Goal: Information Seeking & Learning: Learn about a topic

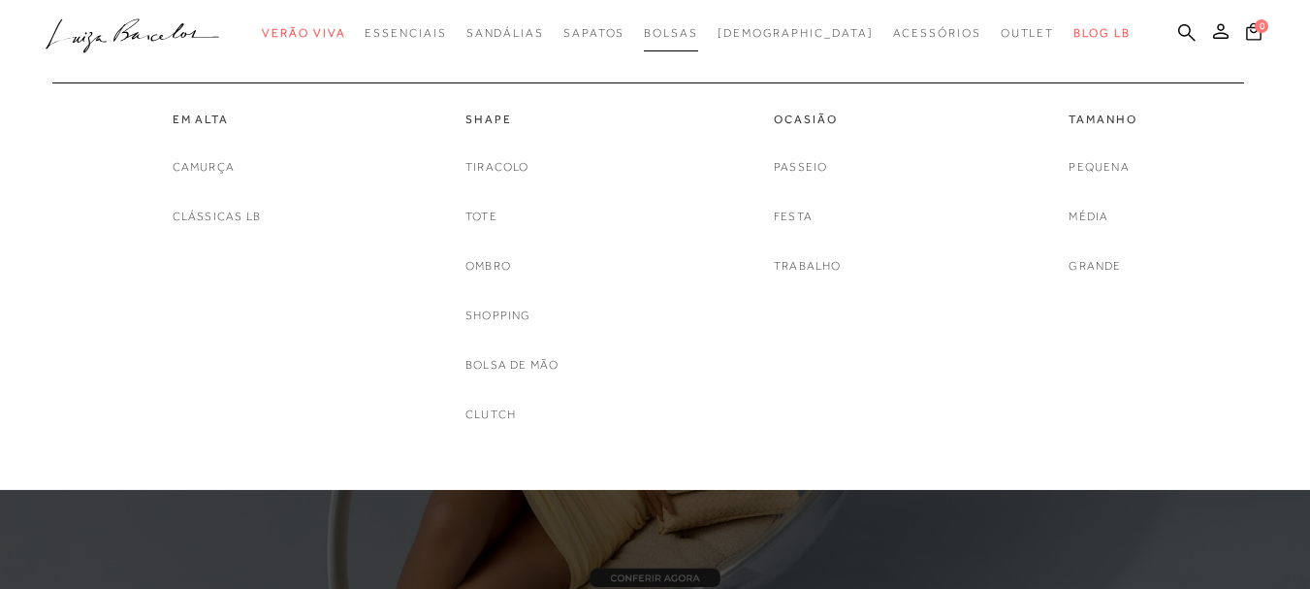
click at [698, 29] on span "Bolsas" at bounding box center [671, 33] width 54 height 14
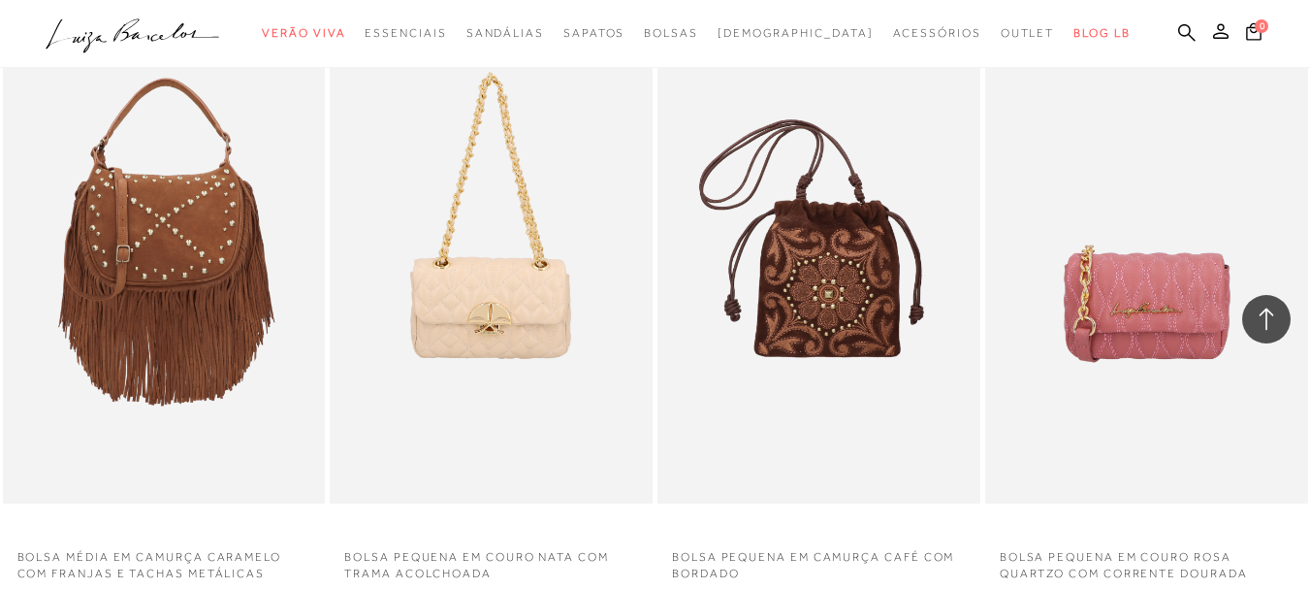
scroll to position [3492, 0]
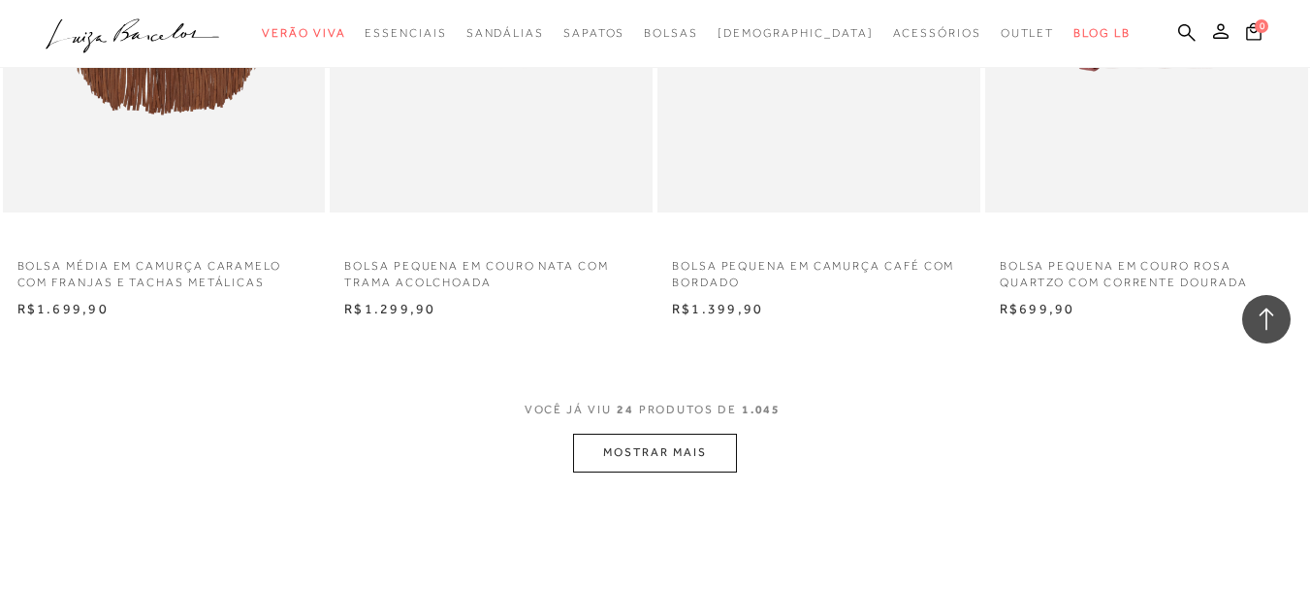
click at [700, 443] on button "MOSTRAR MAIS" at bounding box center [654, 453] width 163 height 38
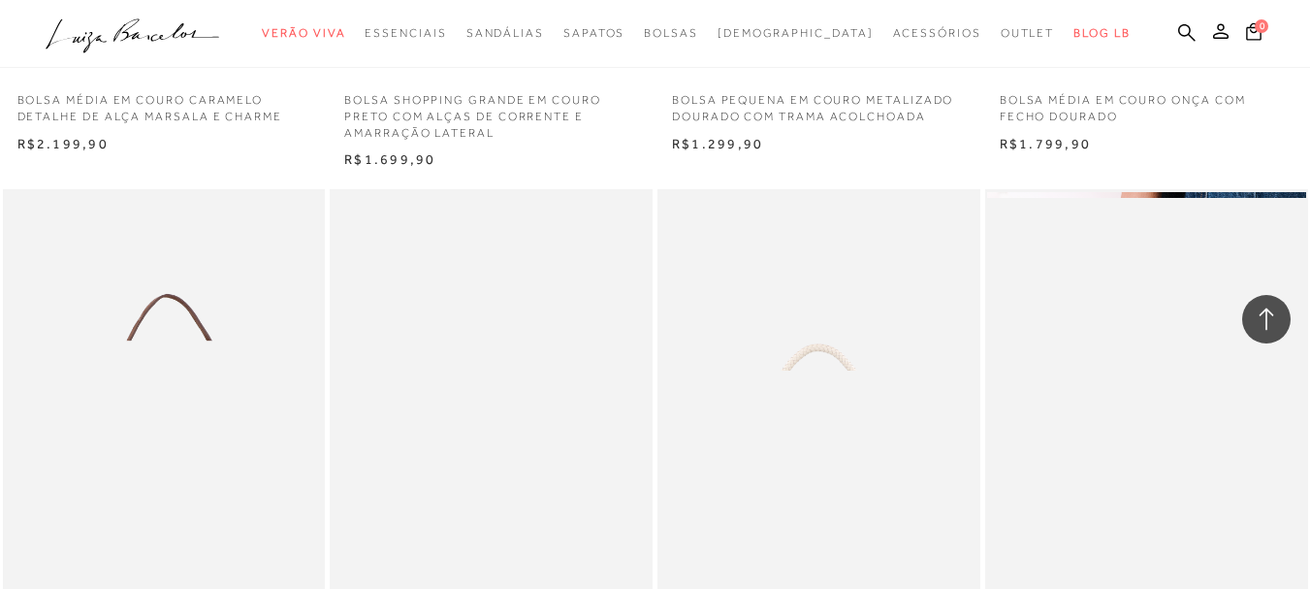
scroll to position [4559, 0]
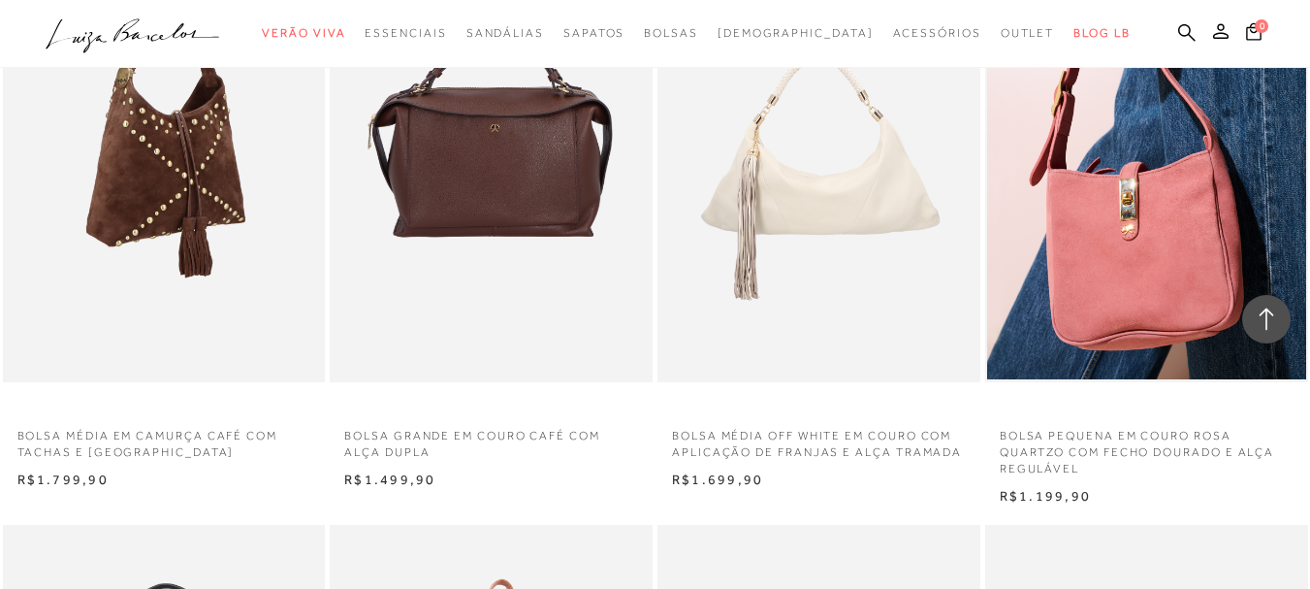
click at [161, 151] on img at bounding box center [165, 140] width 321 height 484
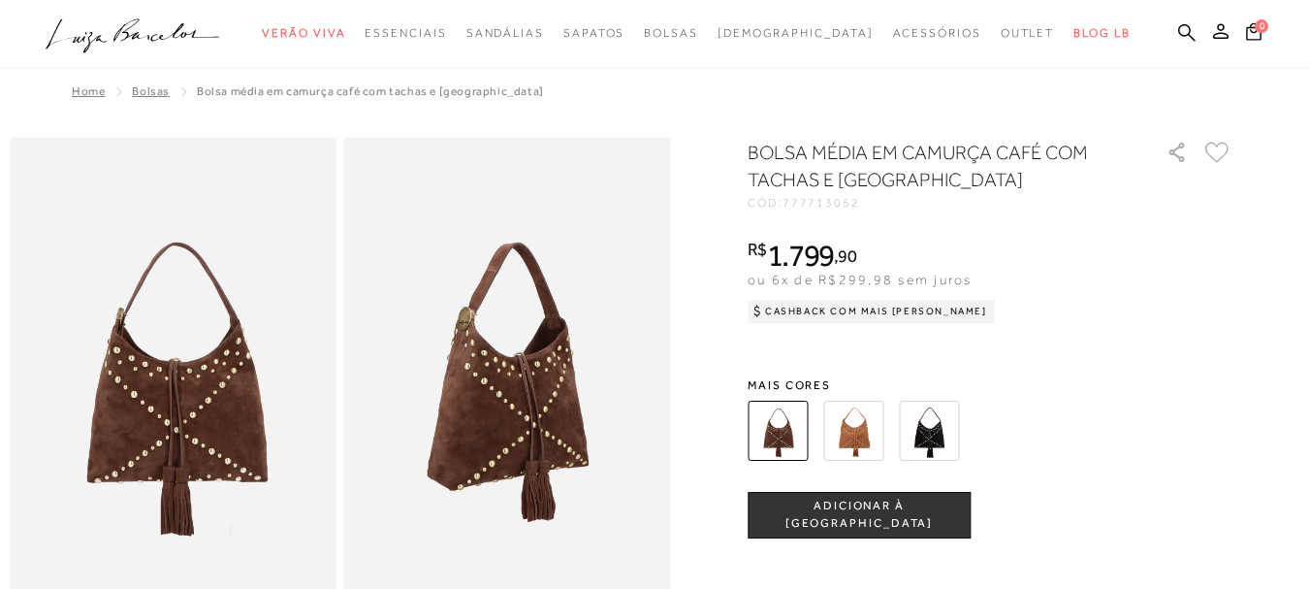
click at [869, 439] on img at bounding box center [854, 431] width 60 height 60
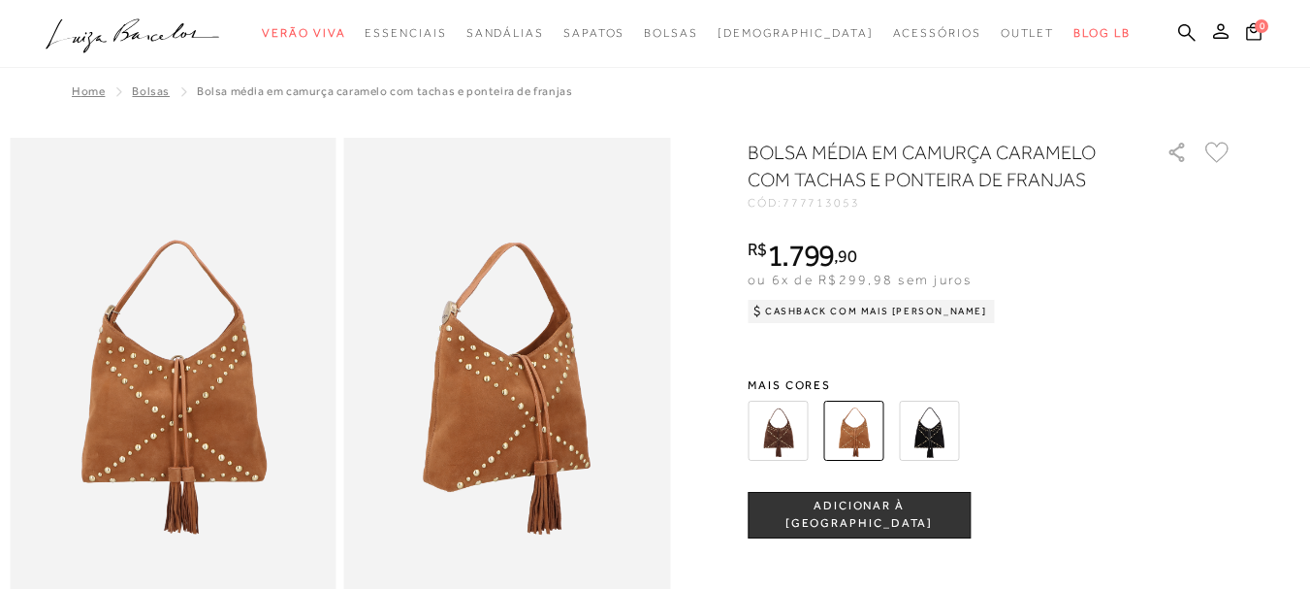
click at [780, 439] on img at bounding box center [778, 431] width 60 height 60
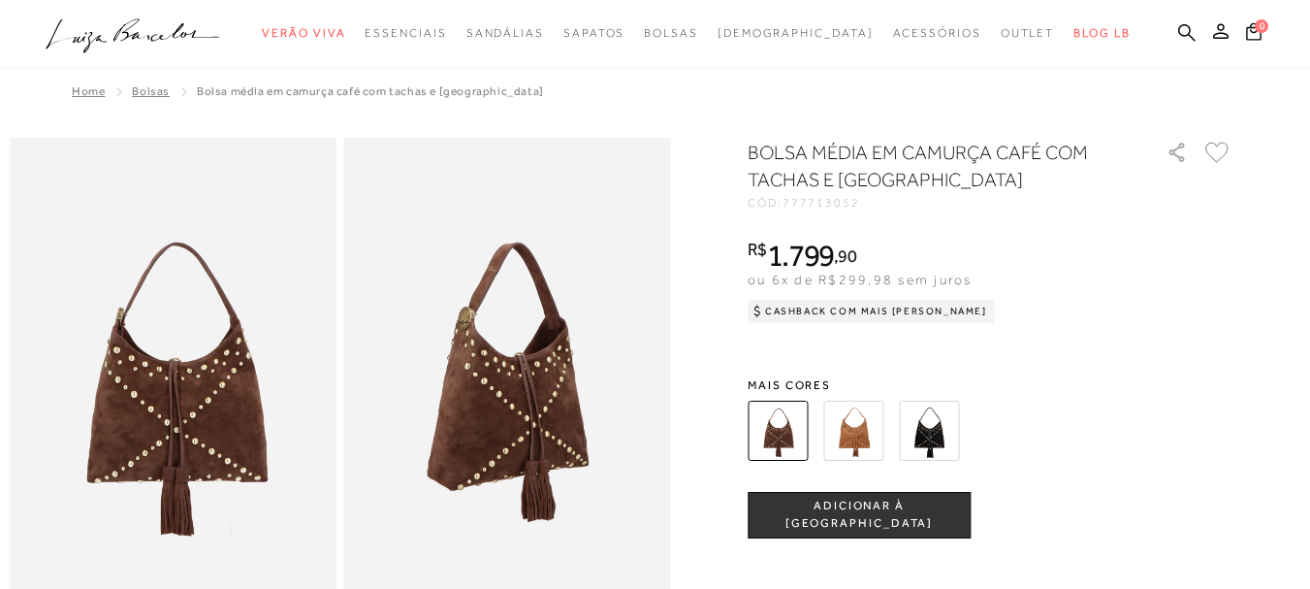
click at [942, 422] on img at bounding box center [929, 431] width 60 height 60
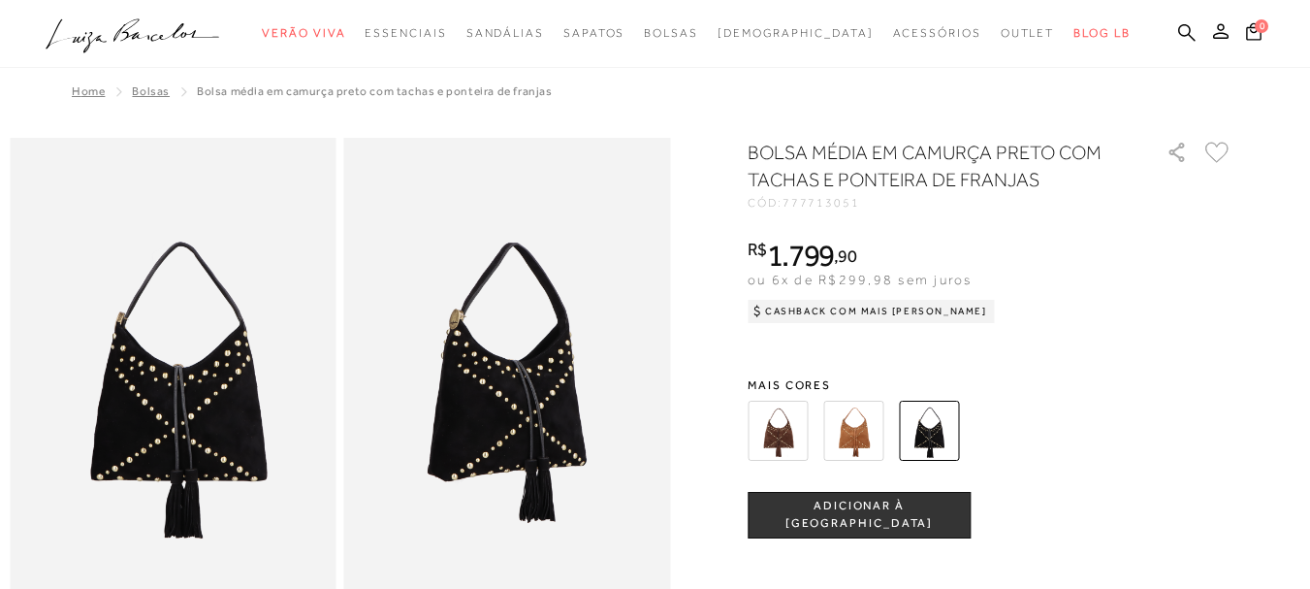
click at [775, 414] on img at bounding box center [778, 431] width 60 height 60
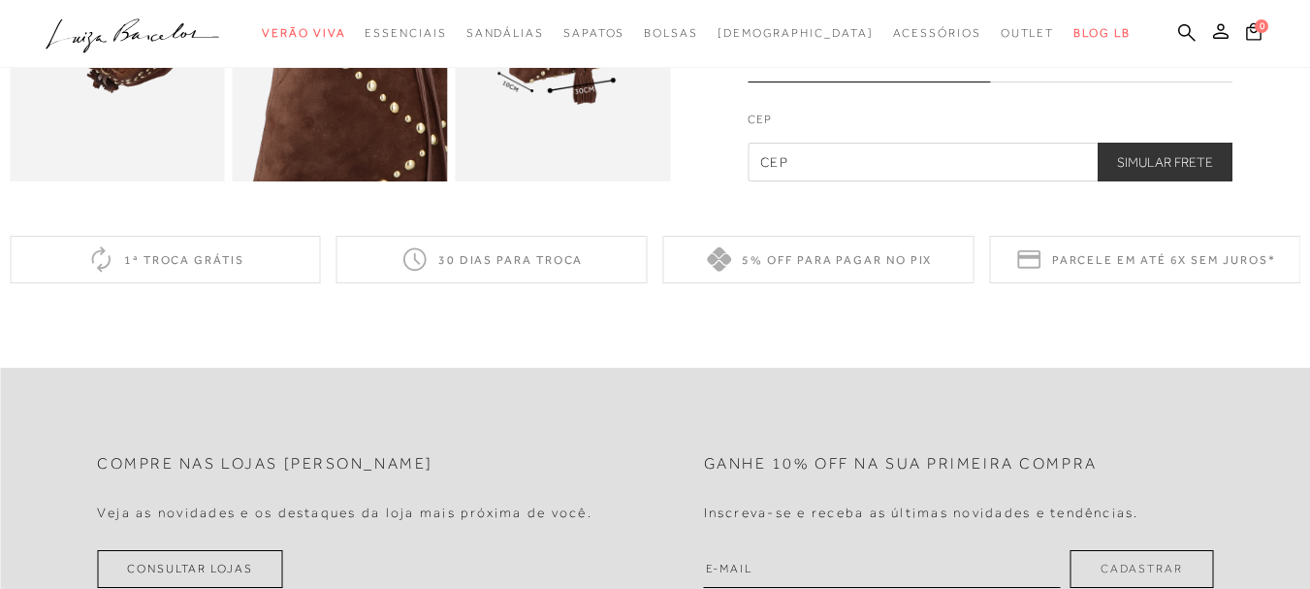
scroll to position [485, 0]
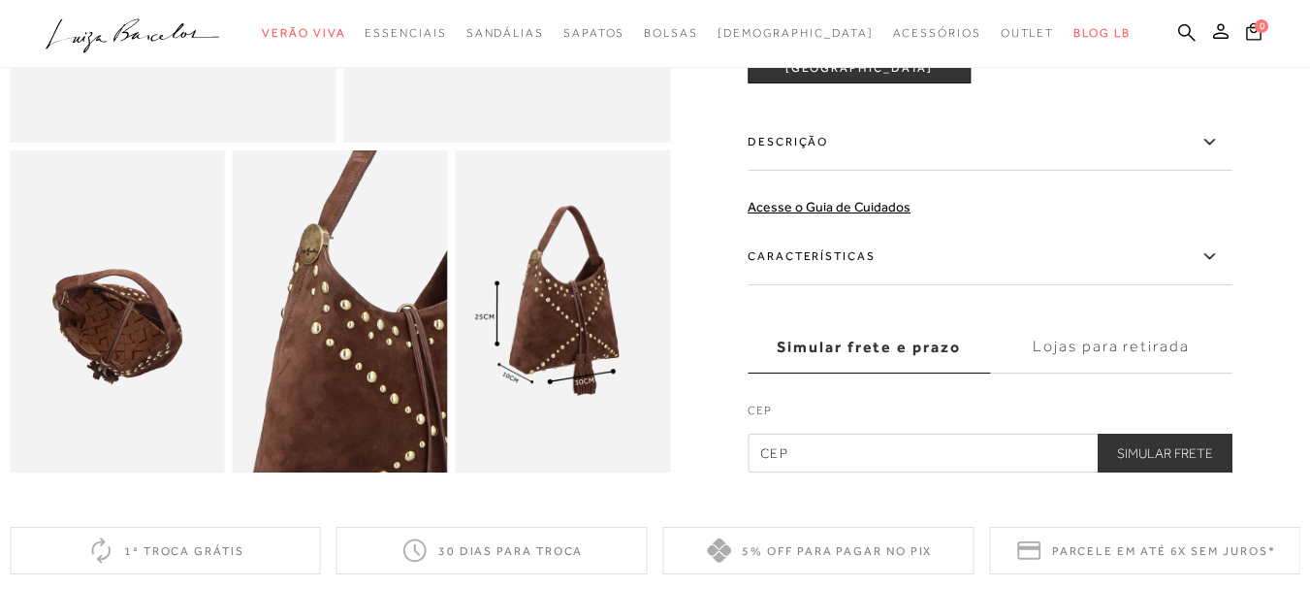
click at [90, 367] on img at bounding box center [117, 311] width 215 height 323
click at [393, 372] on img at bounding box center [340, 311] width 215 height 323
click at [582, 310] on img at bounding box center [562, 311] width 215 height 323
click at [359, 387] on img at bounding box center [340, 311] width 215 height 323
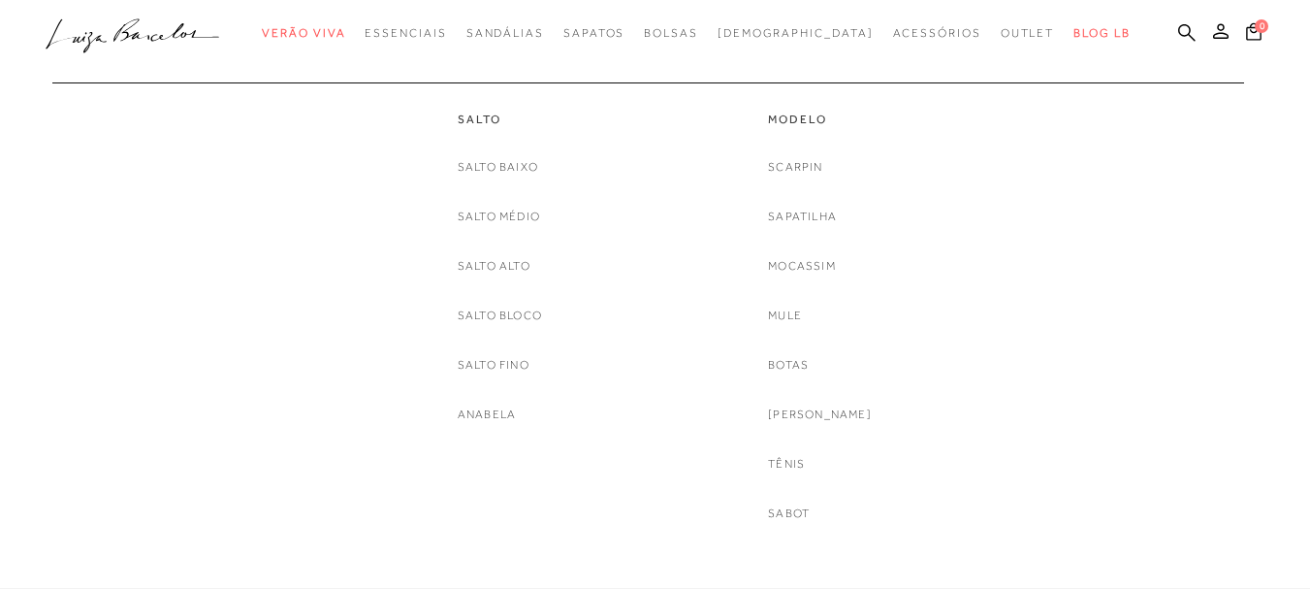
scroll to position [0, 0]
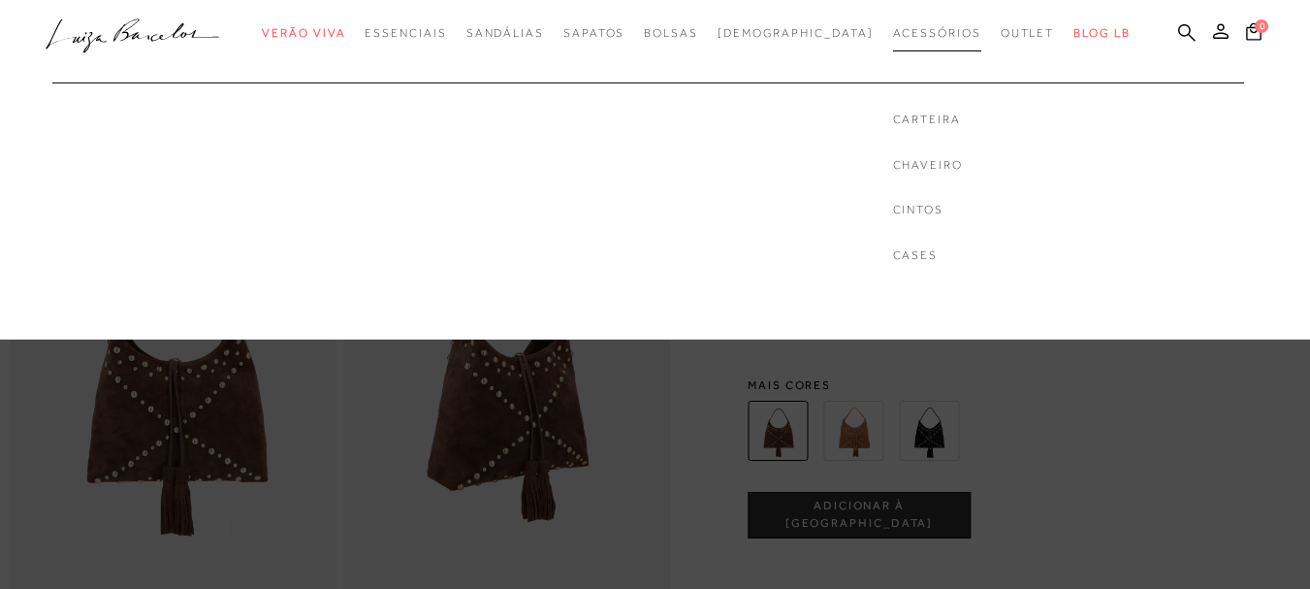
click at [897, 30] on span "Acessórios" at bounding box center [937, 33] width 88 height 14
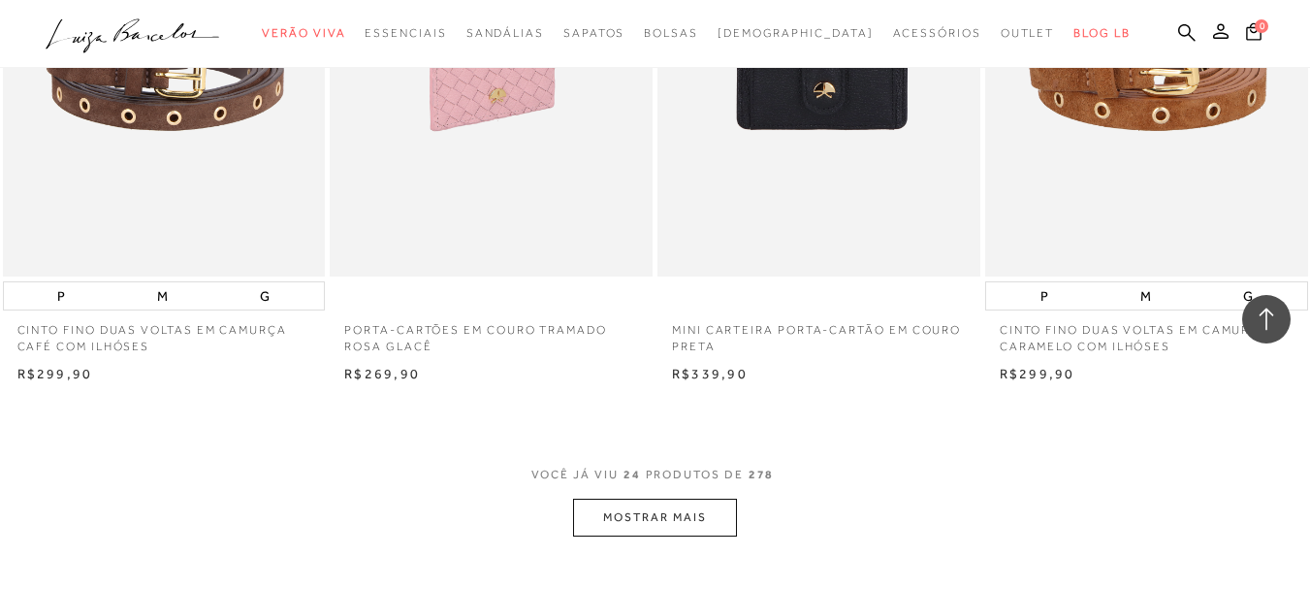
scroll to position [3783, 0]
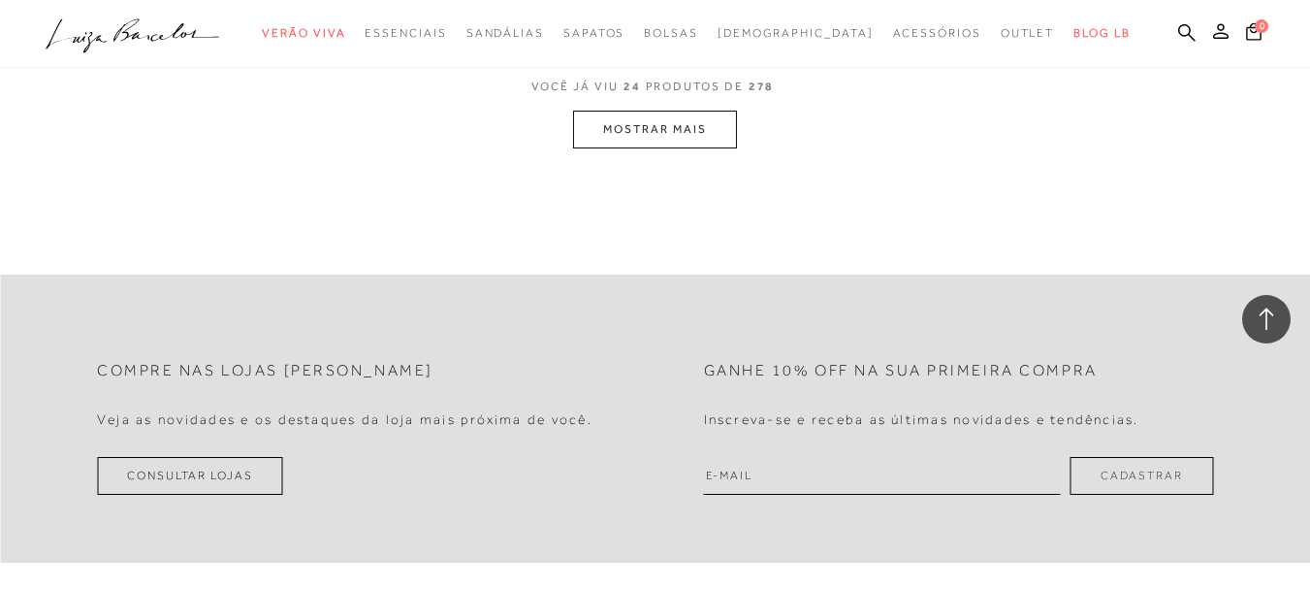
click at [657, 133] on button "MOSTRAR MAIS" at bounding box center [654, 130] width 163 height 38
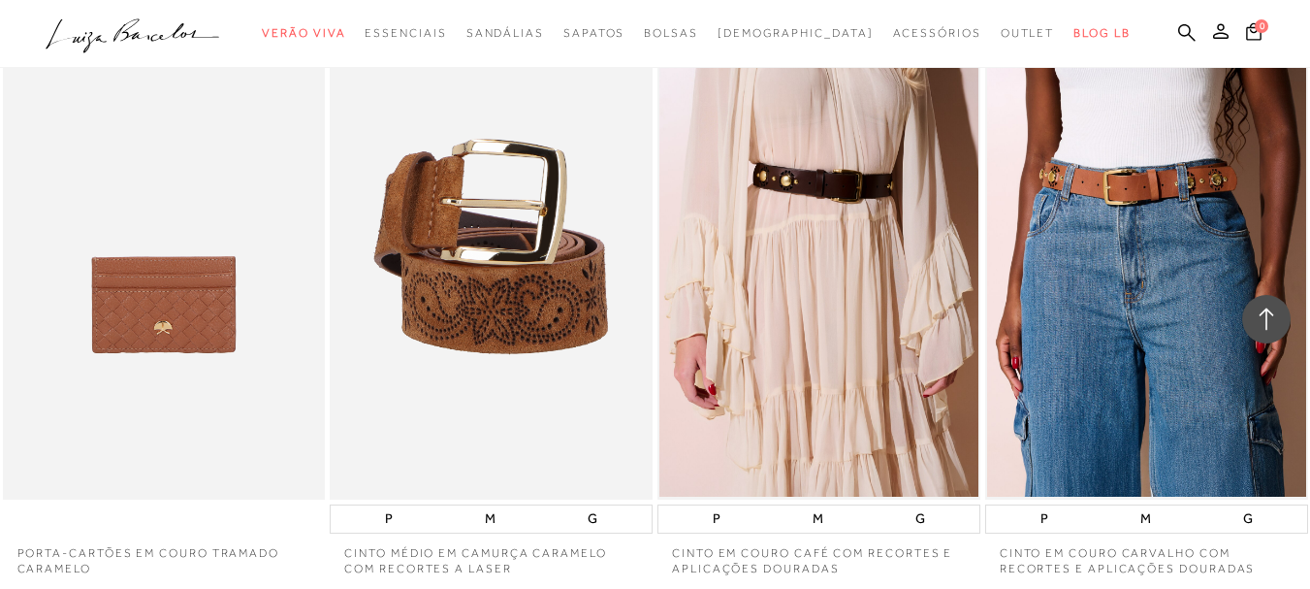
scroll to position [7446, 0]
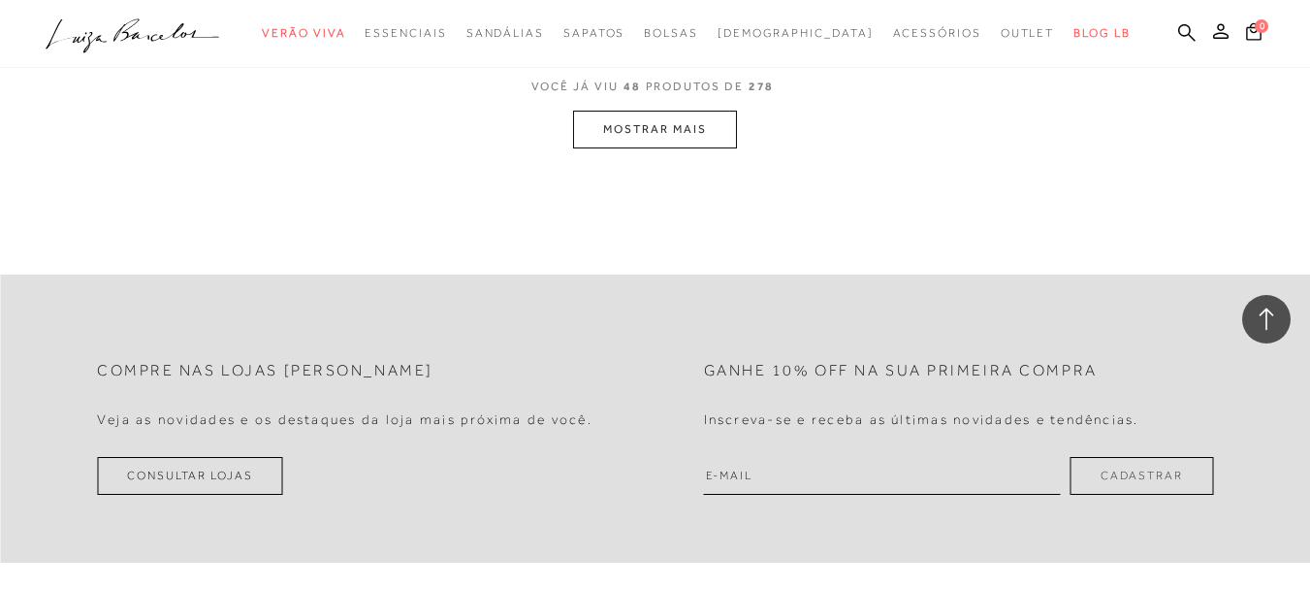
click at [670, 118] on button "MOSTRAR MAIS" at bounding box center [654, 130] width 163 height 38
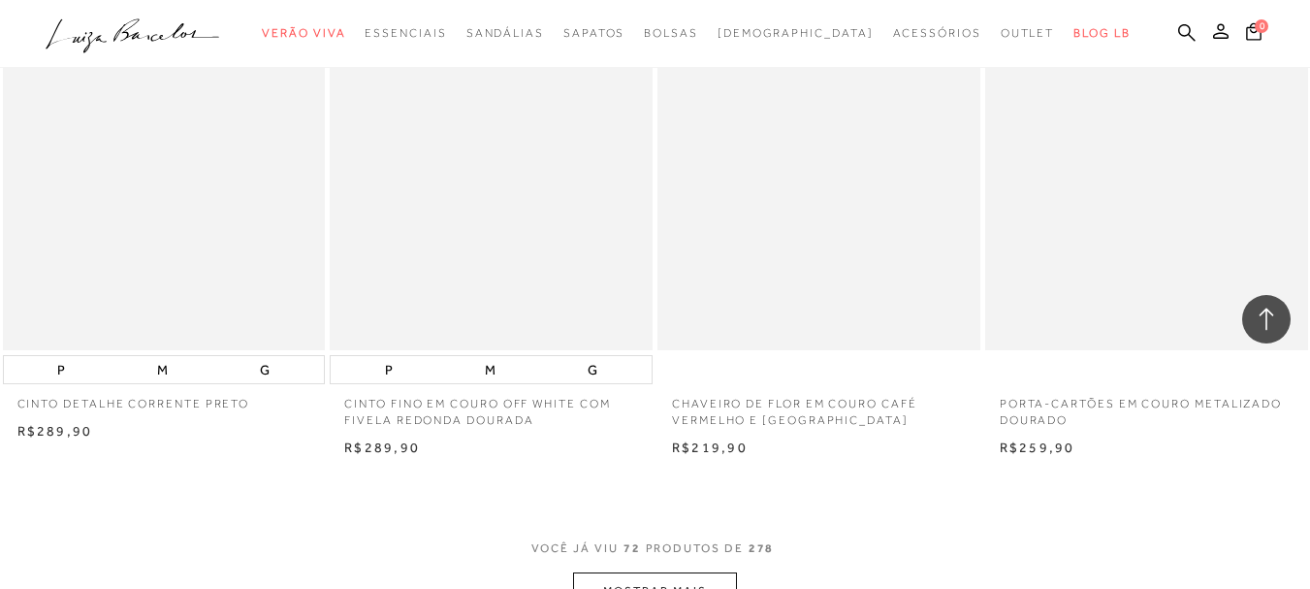
scroll to position [10938, 0]
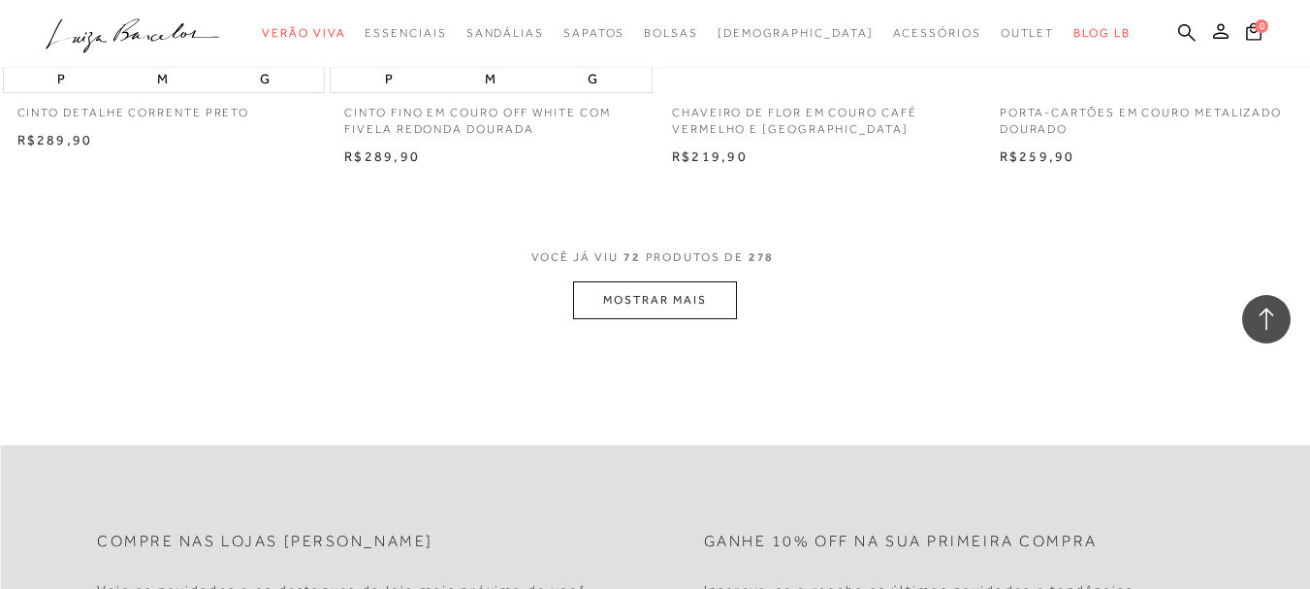
click at [632, 301] on button "MOSTRAR MAIS" at bounding box center [654, 300] width 163 height 38
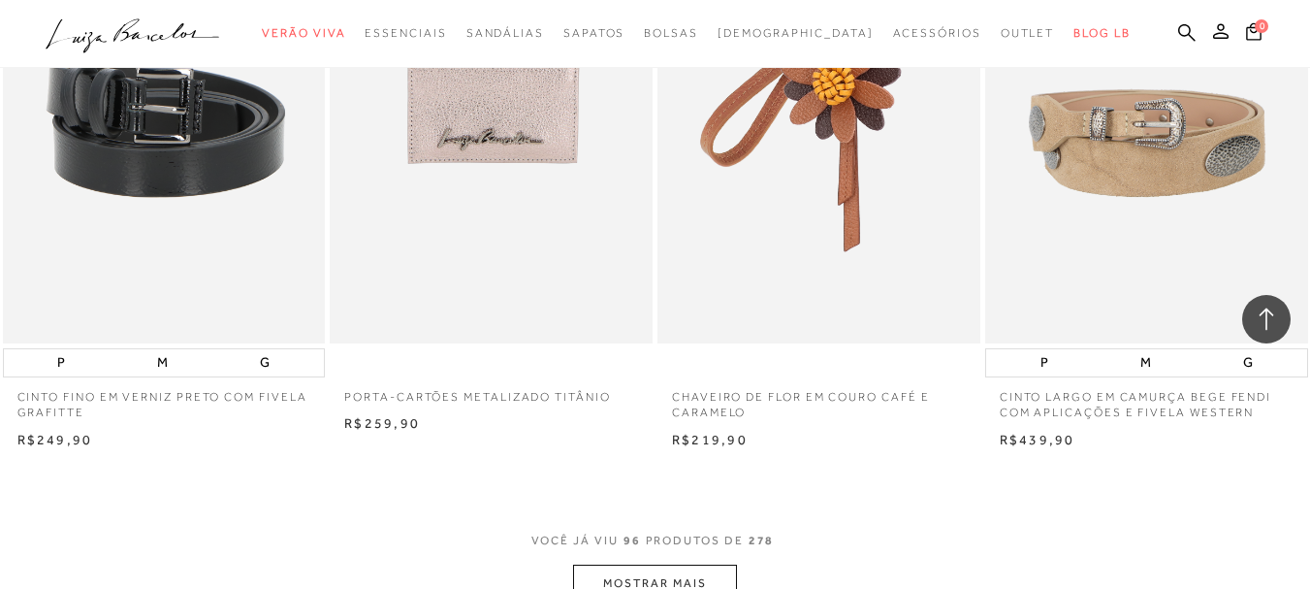
scroll to position [14527, 0]
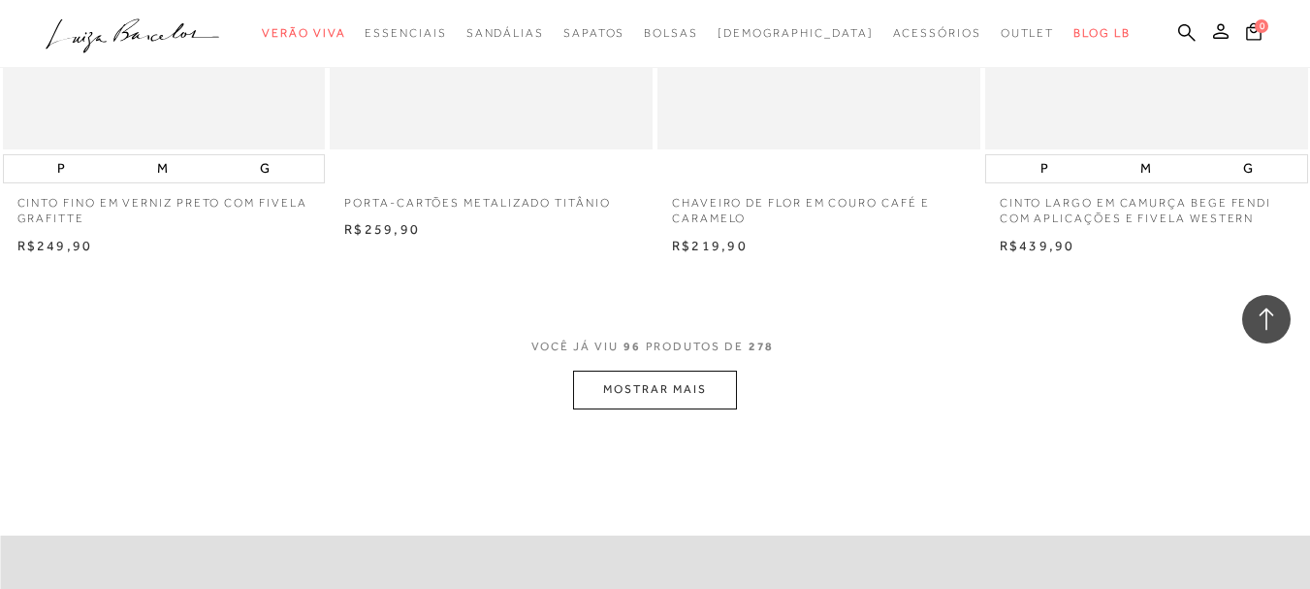
click at [611, 395] on button "MOSTRAR MAIS" at bounding box center [654, 390] width 163 height 38
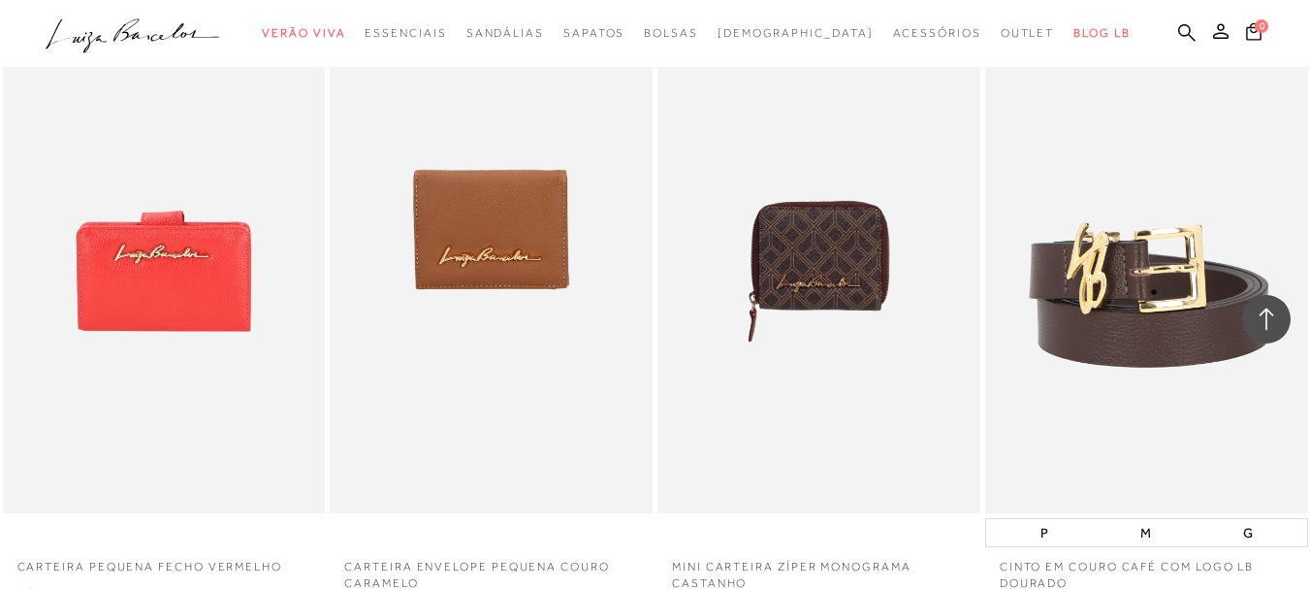
scroll to position [18019, 0]
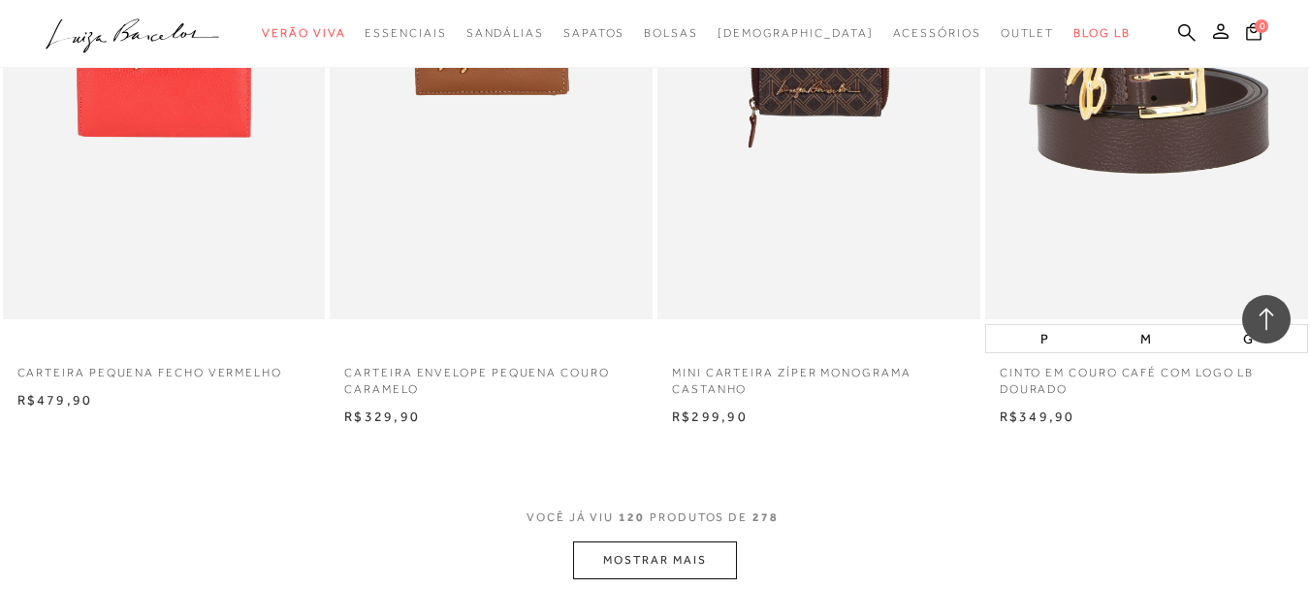
click at [685, 566] on button "MOSTRAR MAIS" at bounding box center [654, 560] width 163 height 38
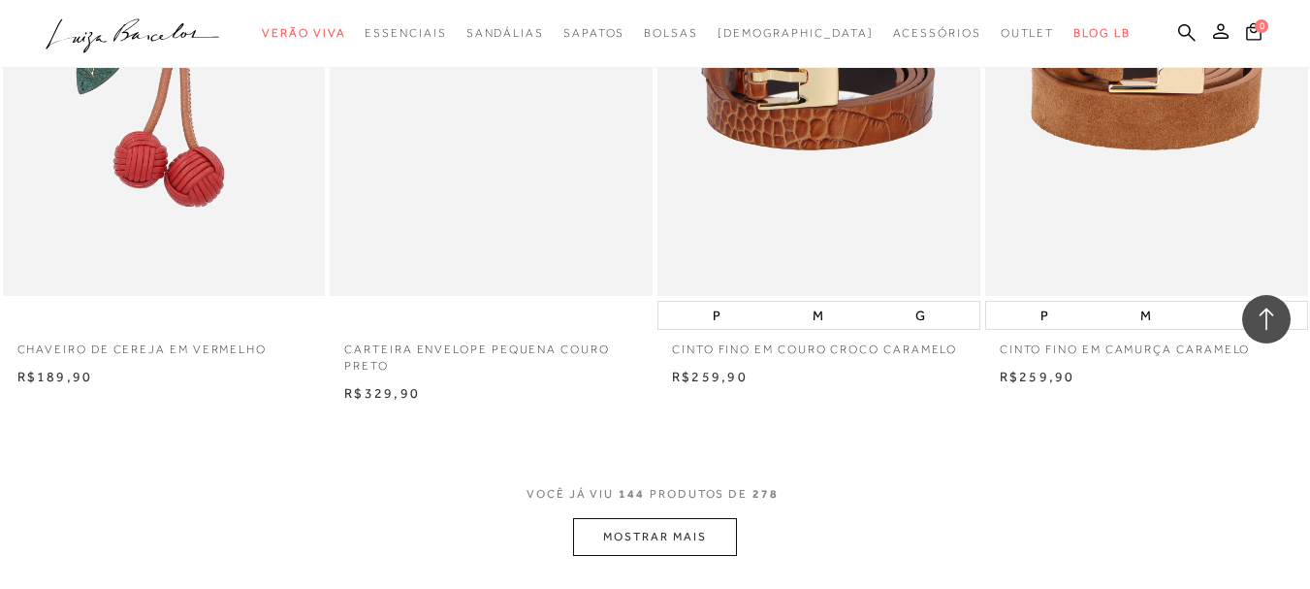
scroll to position [21801, 0]
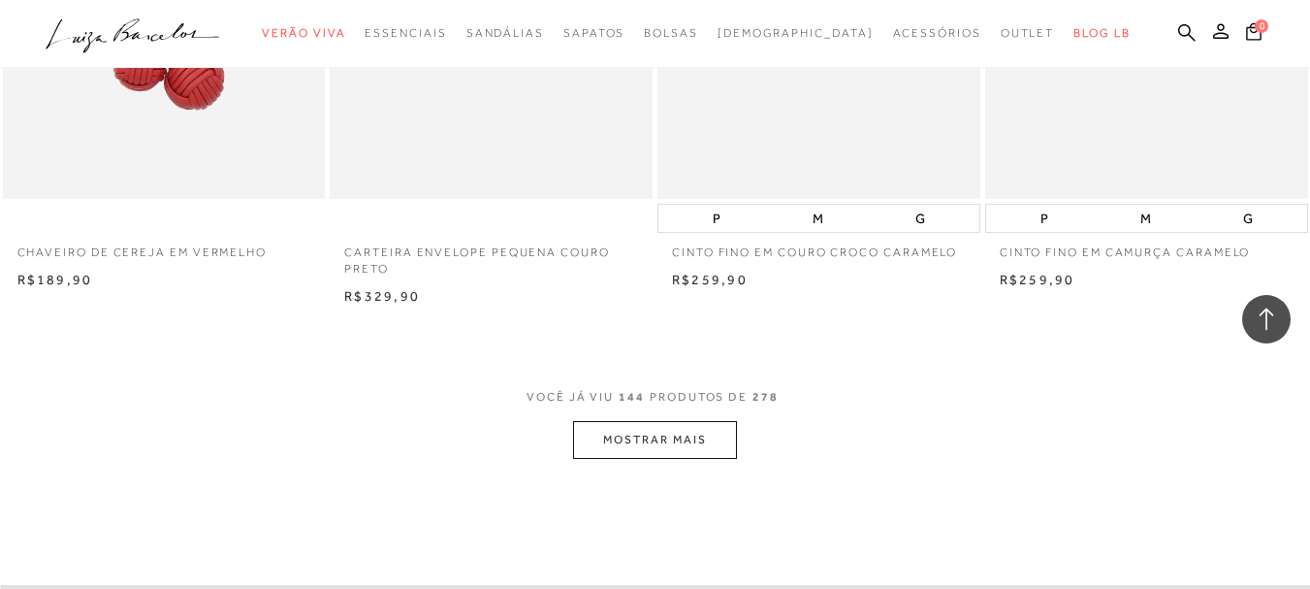
click at [653, 433] on button "MOSTRAR MAIS" at bounding box center [654, 440] width 163 height 38
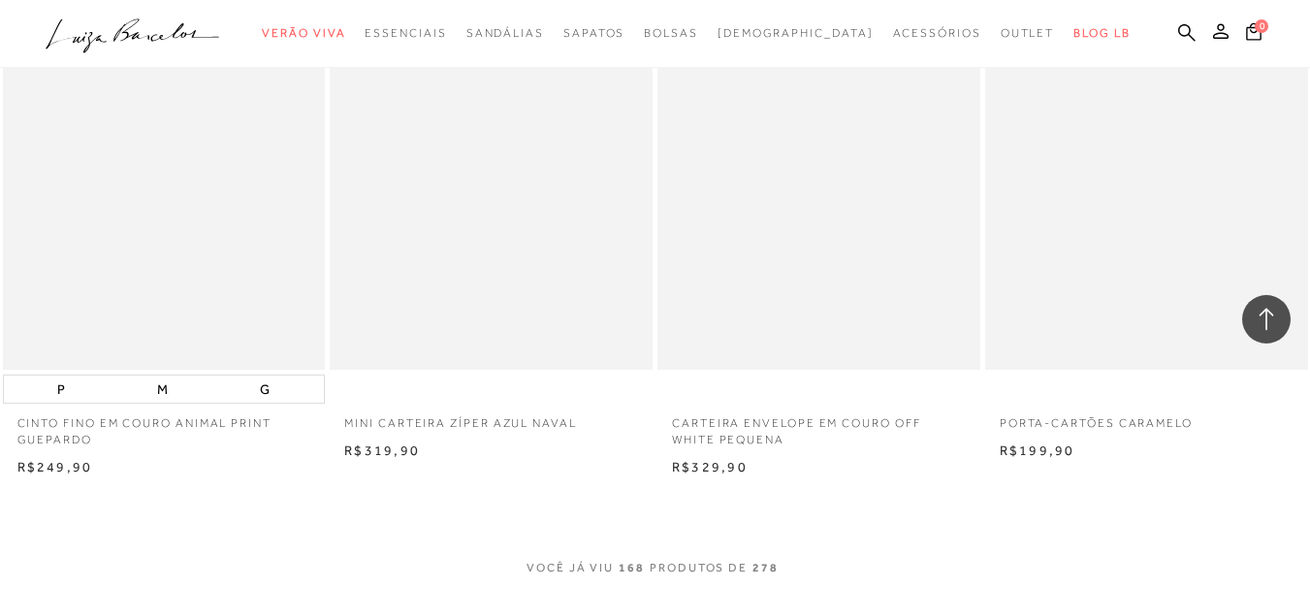
scroll to position [25584, 0]
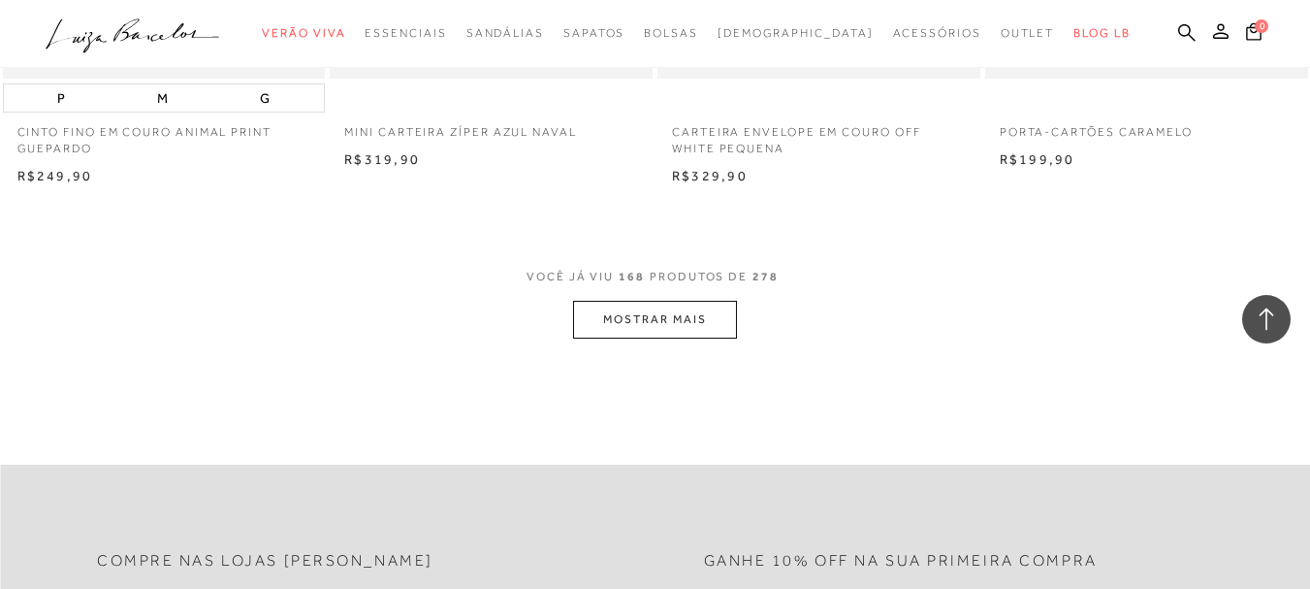
click at [622, 301] on button "MOSTRAR MAIS" at bounding box center [654, 320] width 163 height 38
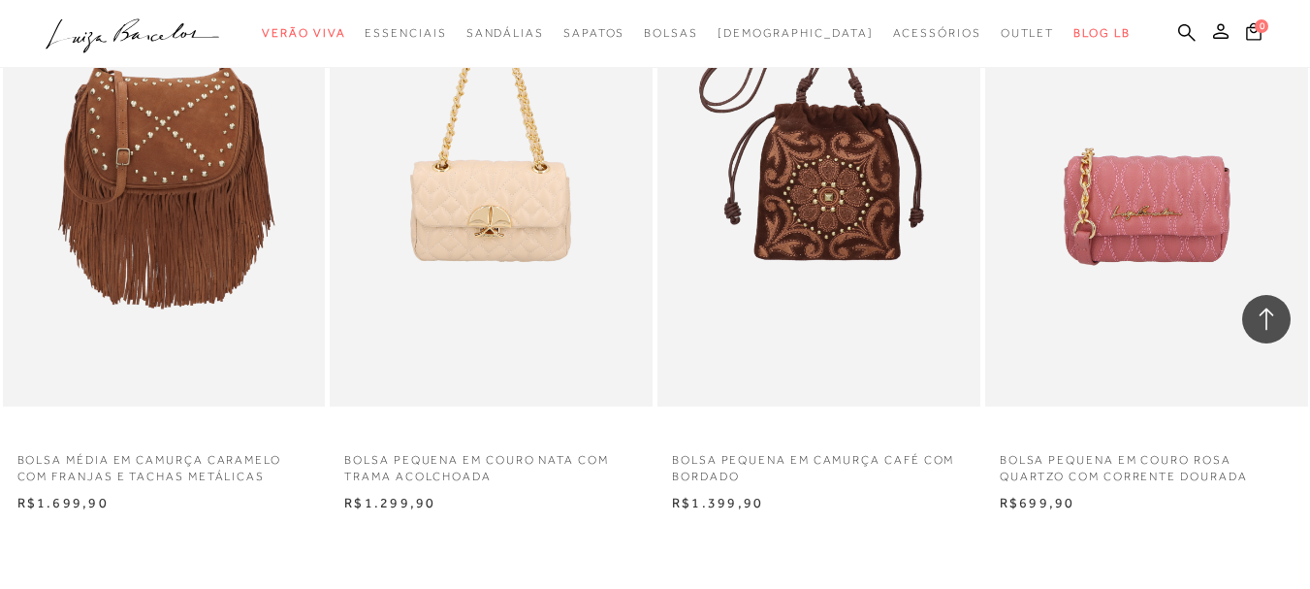
scroll to position [3589, 0]
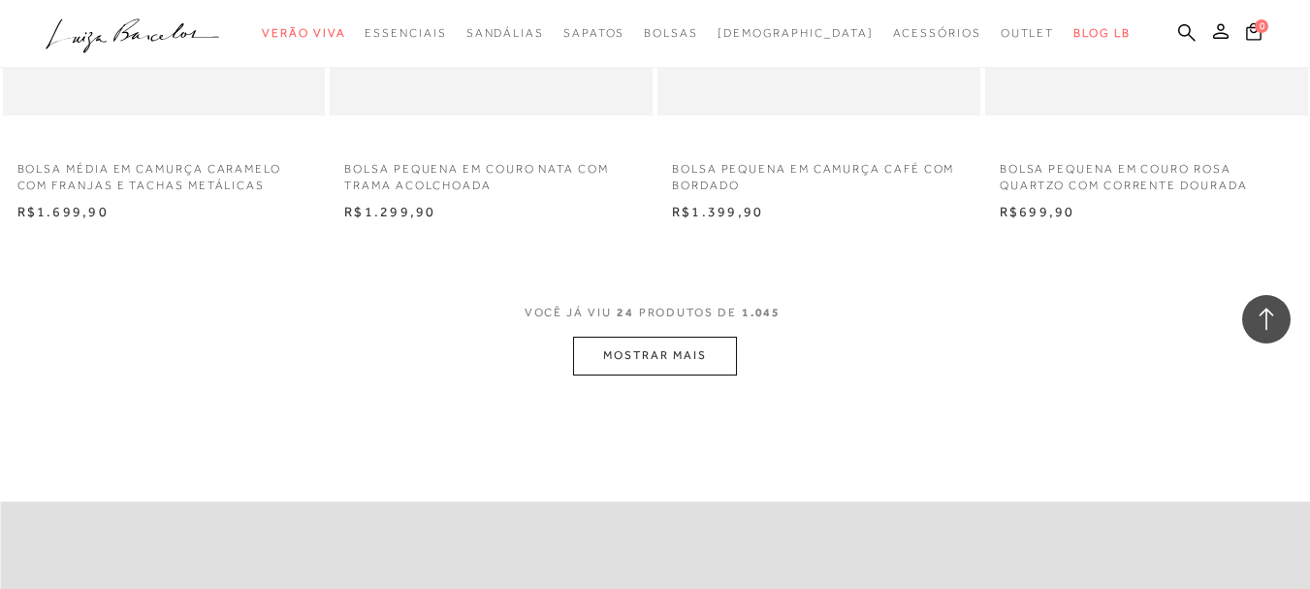
click at [628, 366] on button "MOSTRAR MAIS" at bounding box center [654, 356] width 163 height 38
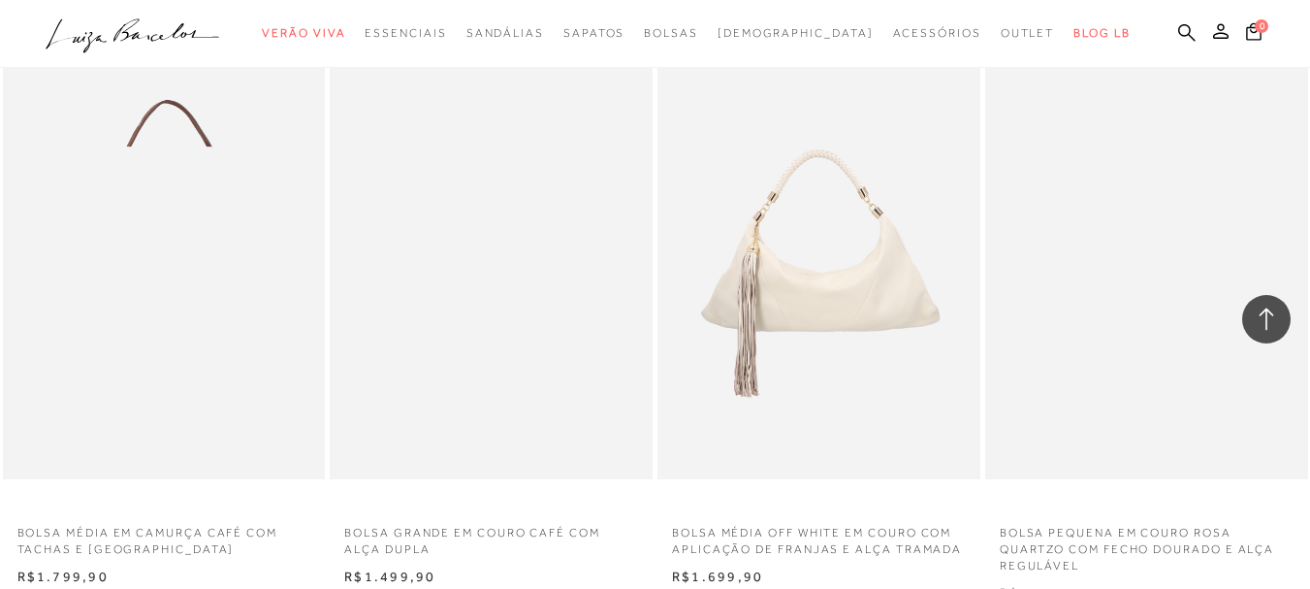
scroll to position [4559, 0]
